Goal: Task Accomplishment & Management: Use online tool/utility

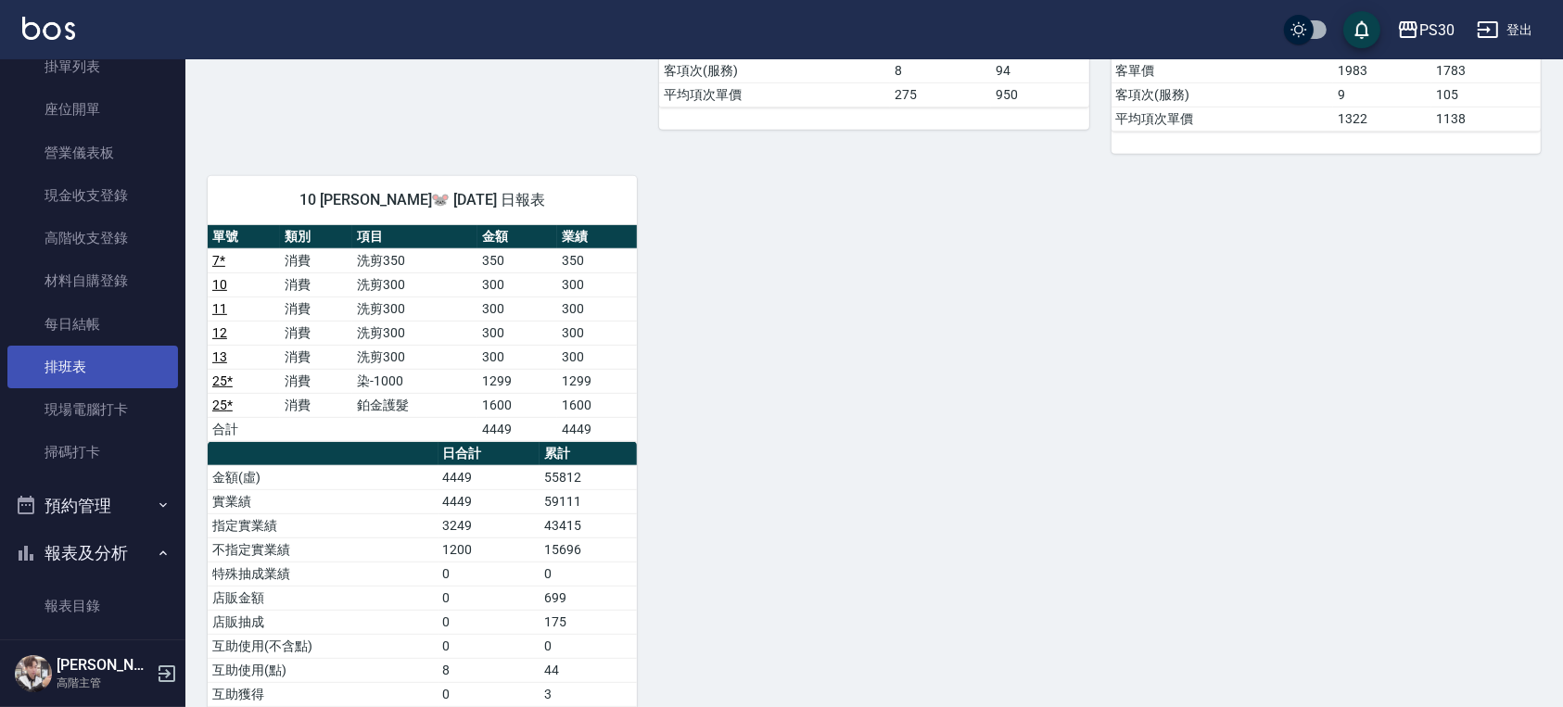
scroll to position [123, 0]
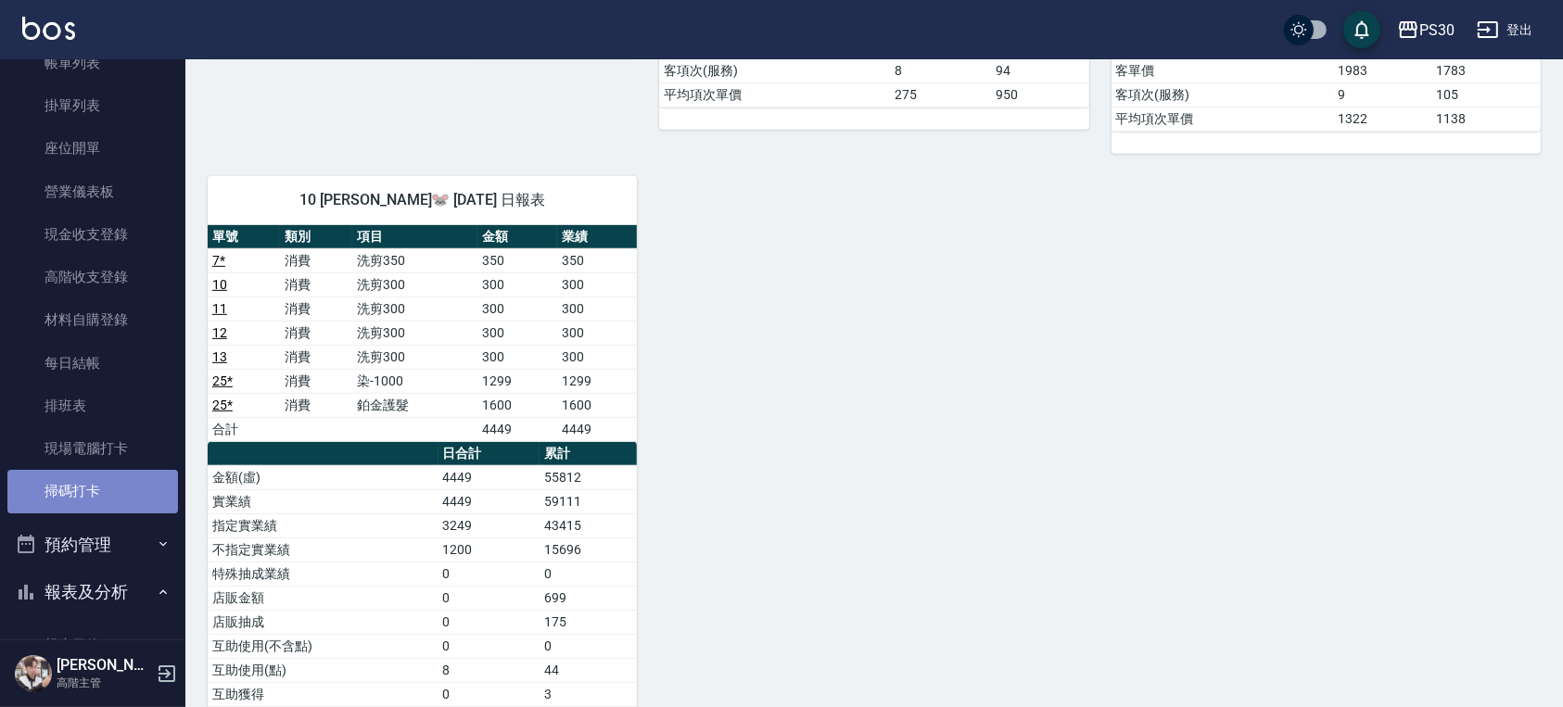
click at [113, 496] on link "掃碼打卡" at bounding box center [92, 491] width 171 height 43
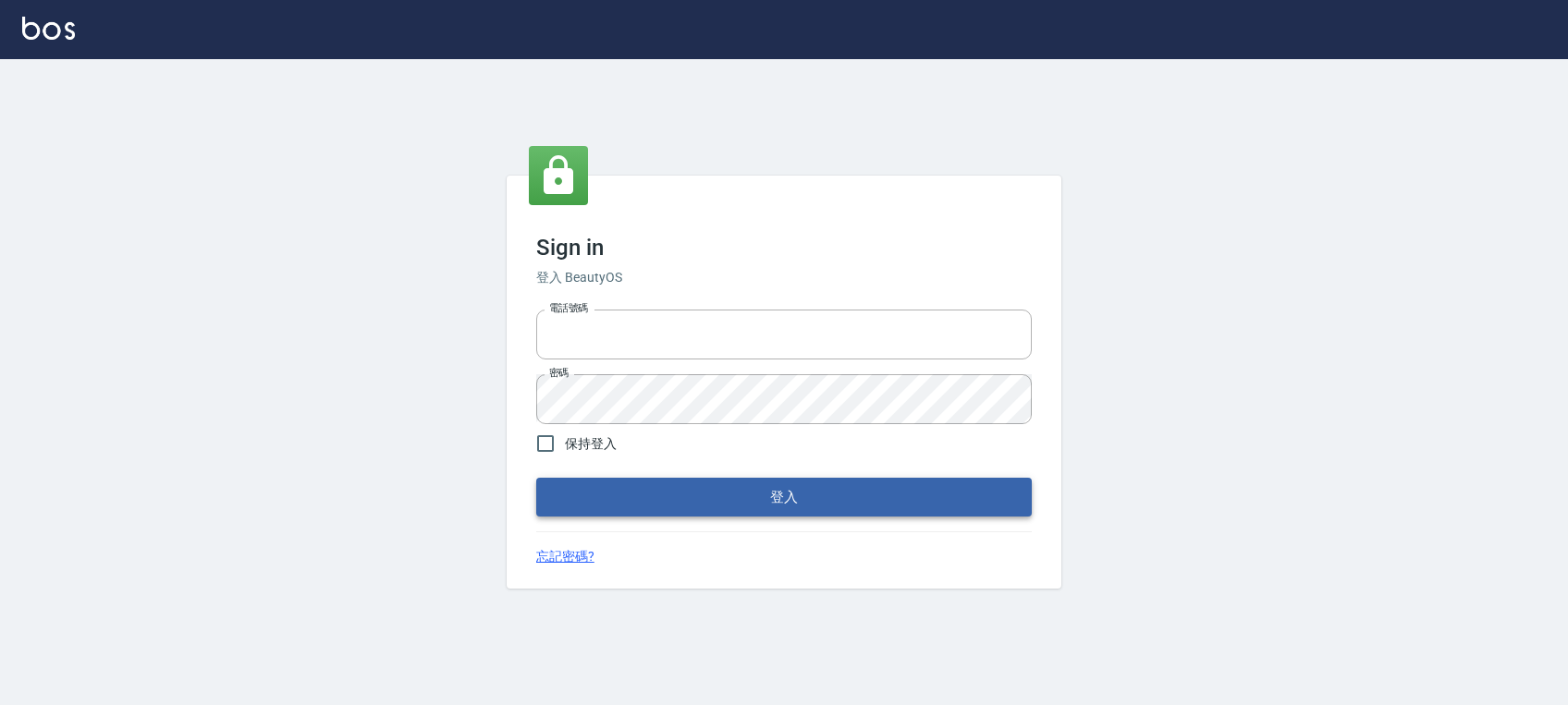
type input "0972392966"
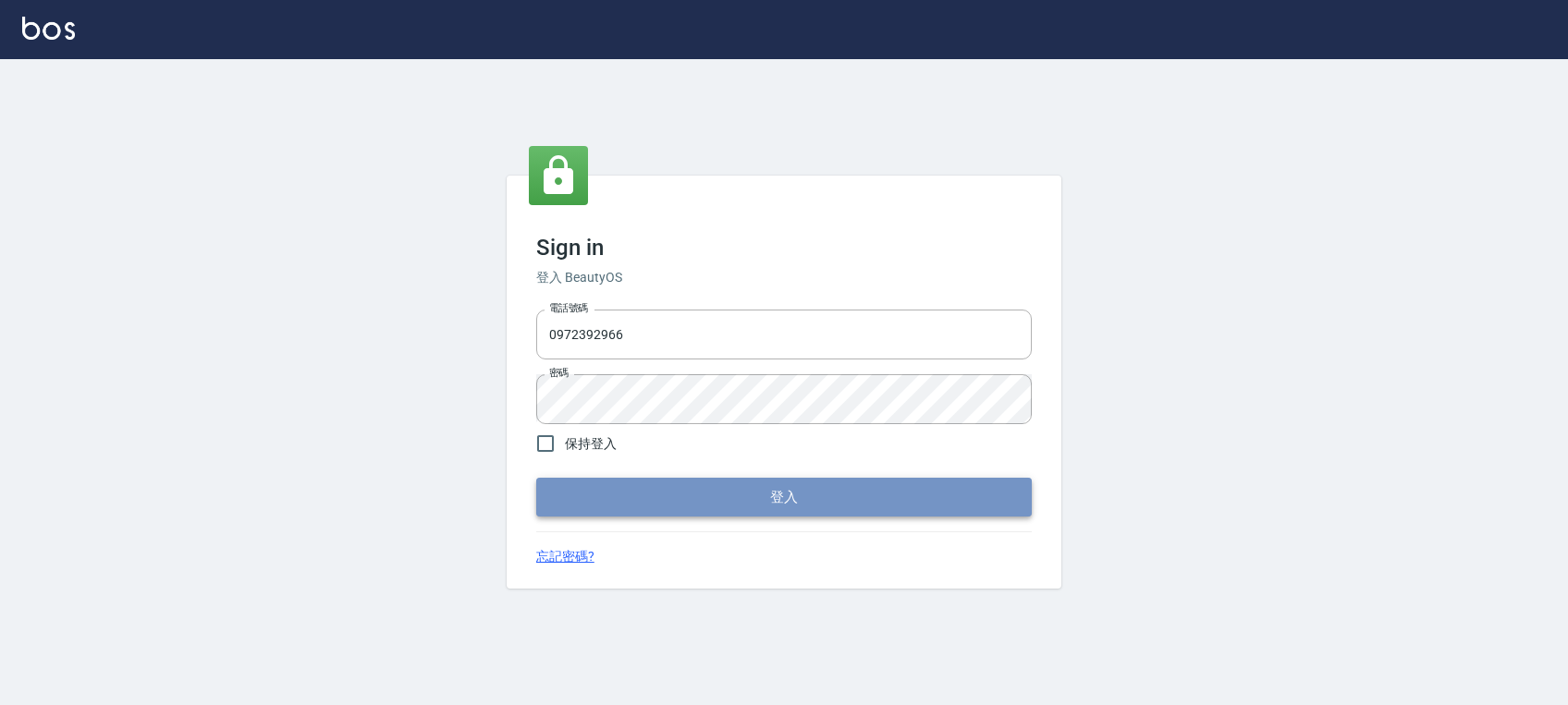
click at [807, 503] on button "登入" at bounding box center [784, 497] width 496 height 39
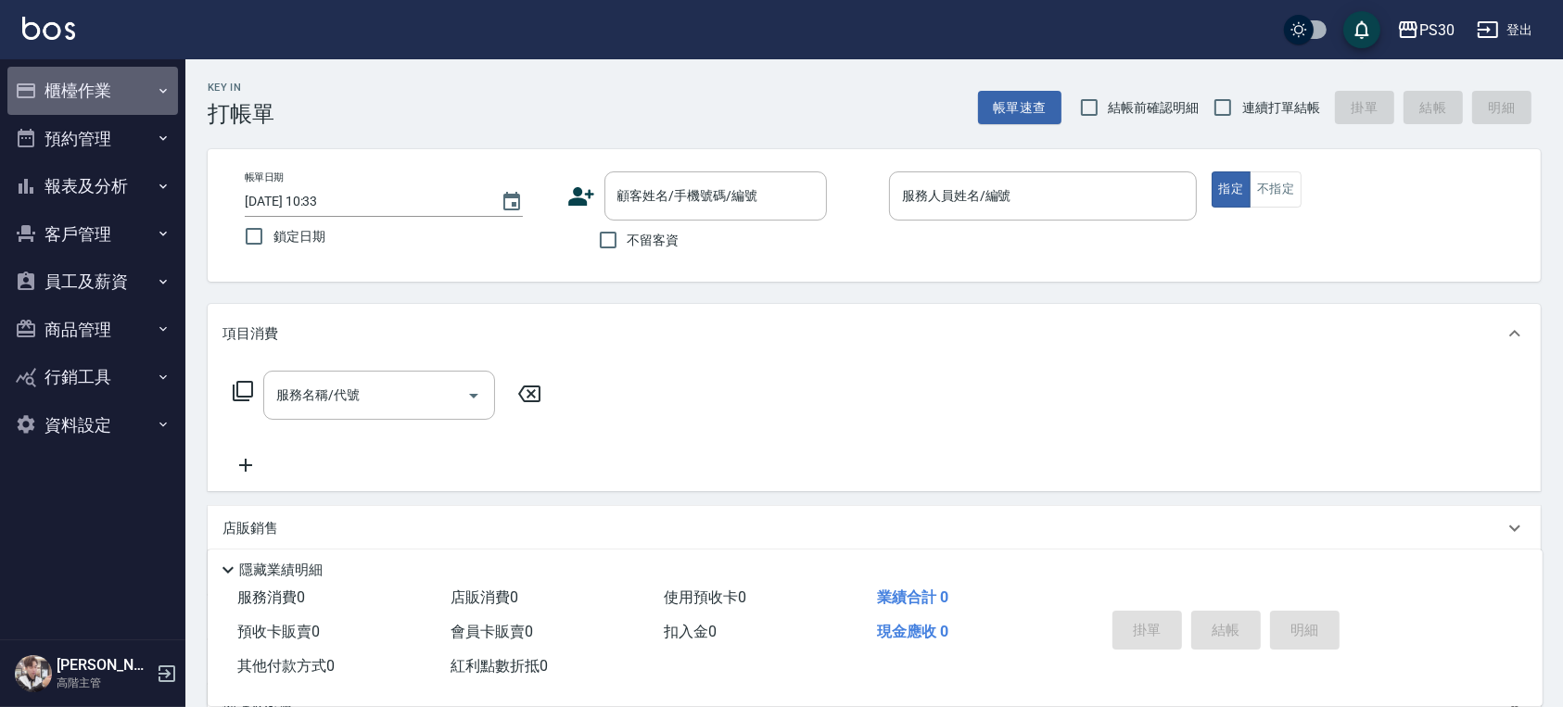
click at [121, 89] on button "櫃檯作業" at bounding box center [92, 91] width 171 height 48
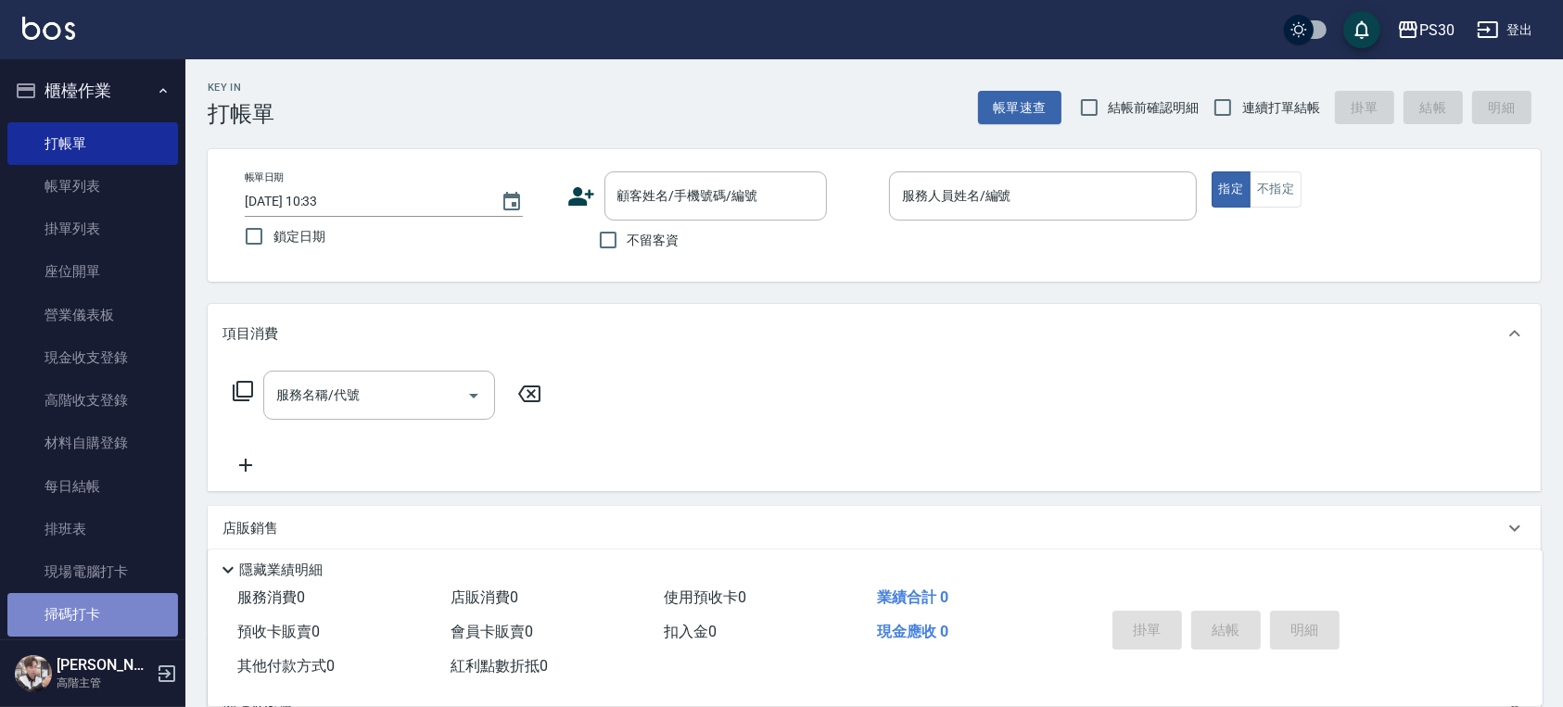
click at [108, 595] on link "掃碼打卡" at bounding box center [92, 614] width 171 height 43
